Goal: Browse casually

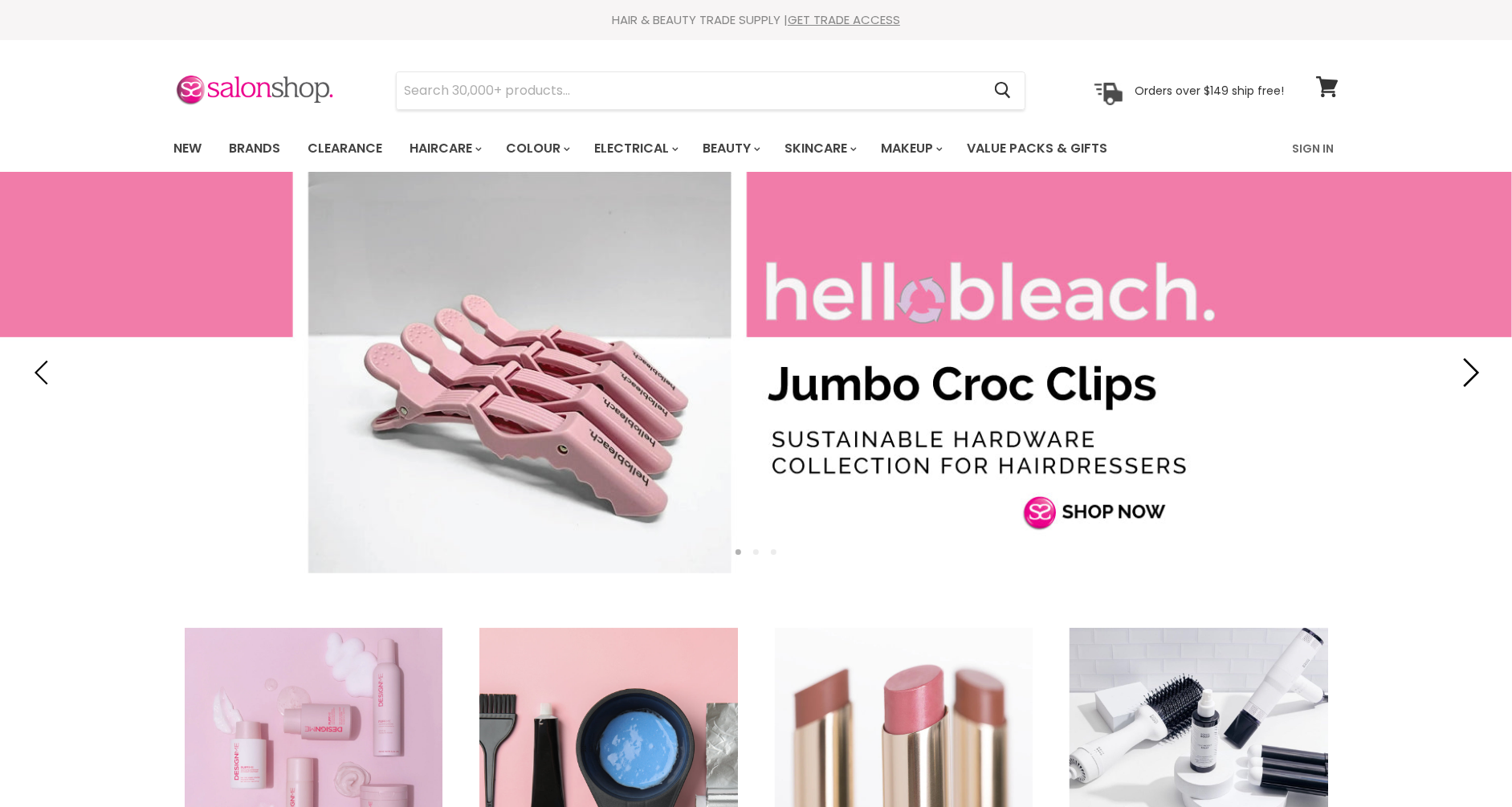
click at [1474, 364] on icon "Next" at bounding box center [1468, 373] width 29 height 29
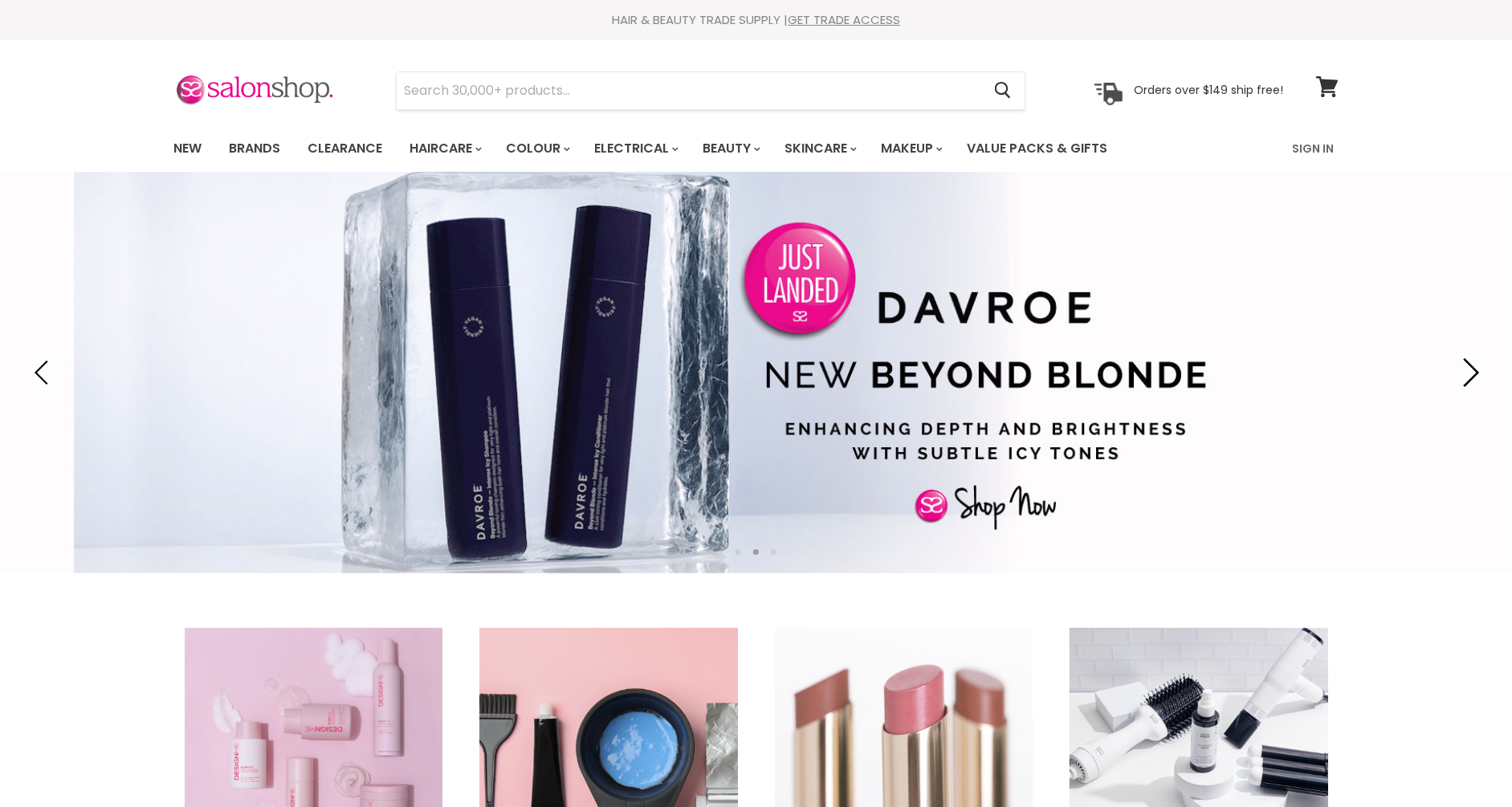
click at [1473, 364] on icon "Next" at bounding box center [1468, 373] width 29 height 29
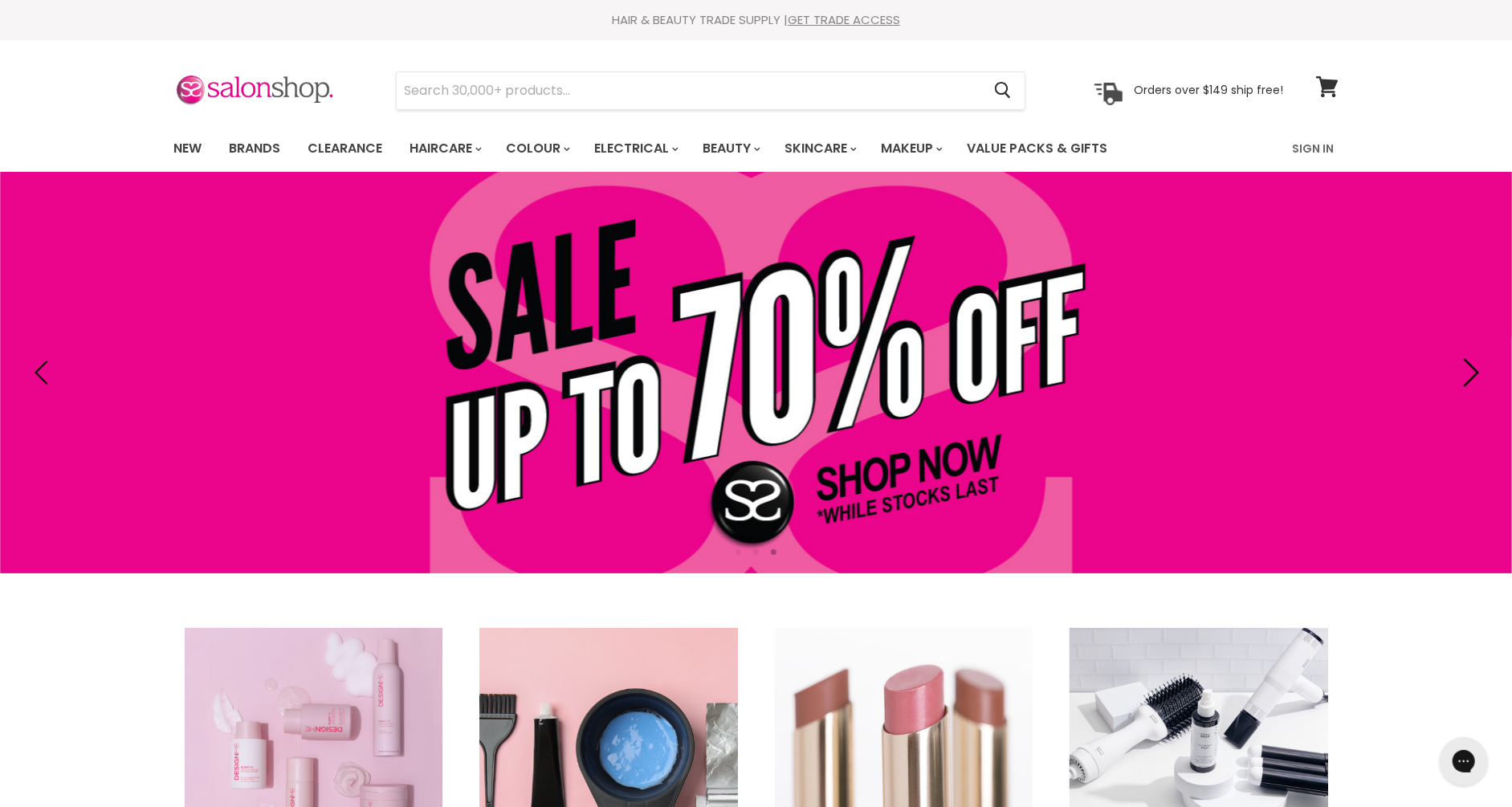
click at [1473, 364] on icon "Next" at bounding box center [1468, 373] width 29 height 29
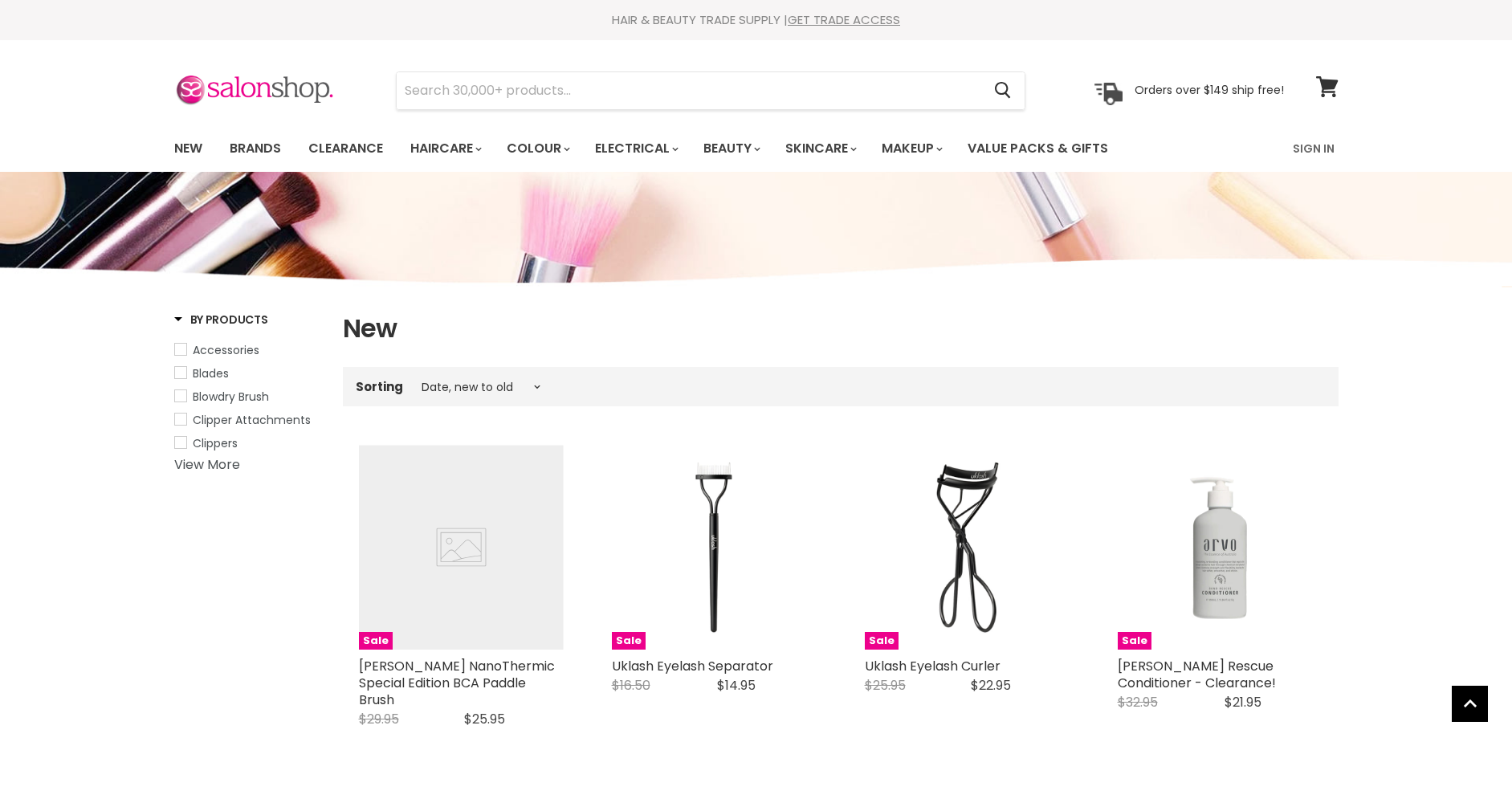
select select "created-descending"
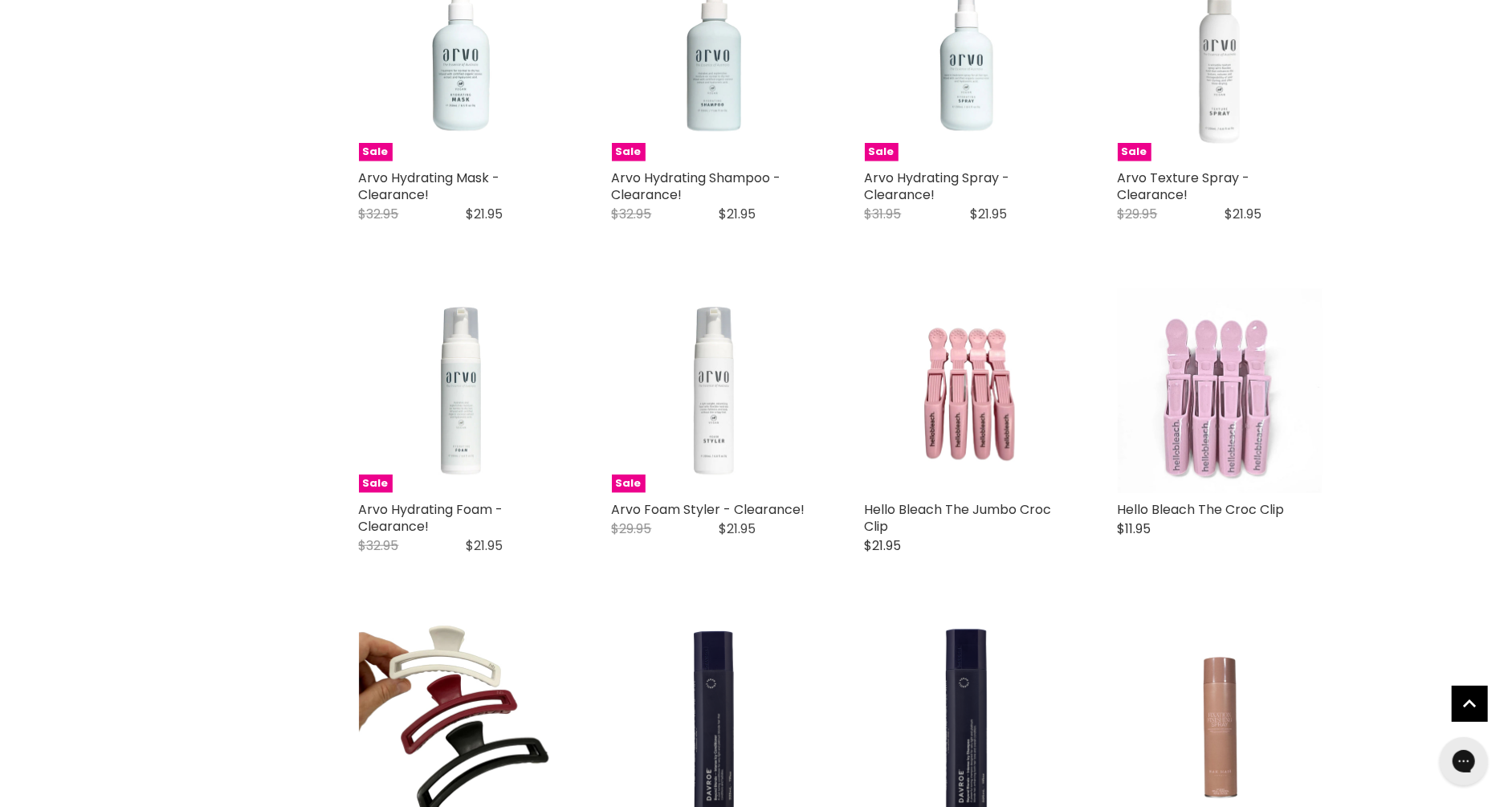
scroll to position [838, 0]
